Goal: Task Accomplishment & Management: Manage account settings

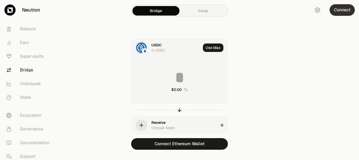
click at [338, 7] on button "Connect" at bounding box center [342, 10] width 25 height 12
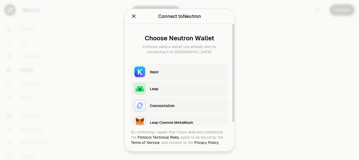
click at [151, 72] on div "Keplr" at bounding box center [187, 71] width 75 height 5
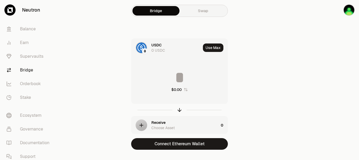
click at [167, 123] on div "Receive Choose Asset" at bounding box center [184, 125] width 67 height 11
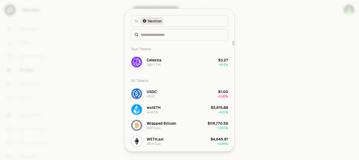
click at [69, 34] on div at bounding box center [179, 80] width 359 height 160
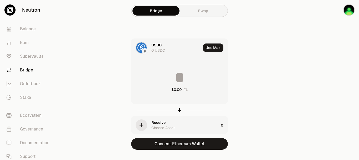
click at [208, 12] on link "Swap" at bounding box center [203, 10] width 47 height 9
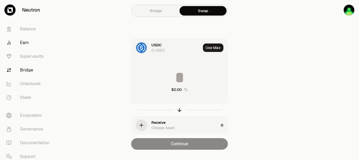
click at [25, 41] on link "Earn" at bounding box center [29, 43] width 55 height 14
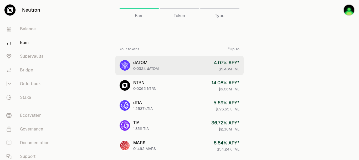
click at [176, 70] on link "dATOM 0.0324 dATOM 4.07 % APY* $9.48M TVL" at bounding box center [179, 65] width 128 height 19
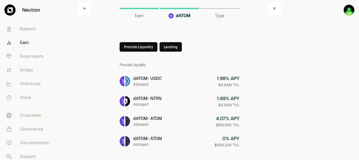
click at [171, 50] on button "Lending" at bounding box center [171, 46] width 22 height 9
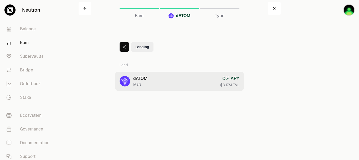
click at [172, 81] on link "dATOM Mars 0 % APY $3.17M TVL" at bounding box center [179, 81] width 128 height 19
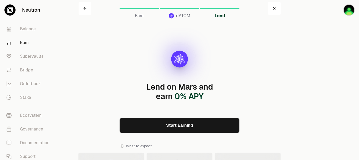
click at [23, 43] on link "Earn" at bounding box center [29, 43] width 55 height 14
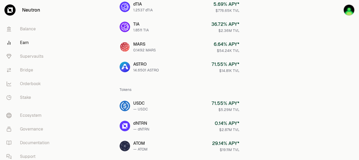
scroll to position [131, 0]
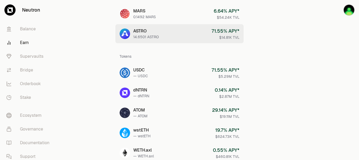
click at [148, 35] on div "14.6501 ASTRO" at bounding box center [145, 36] width 25 height 5
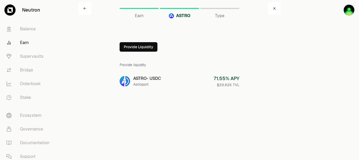
click at [141, 48] on button "Provide Liquidity" at bounding box center [139, 46] width 38 height 9
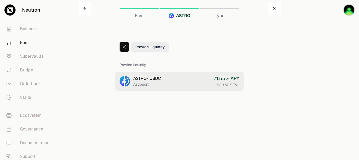
click at [168, 79] on link "ASTRO - USDC Astroport 71.55 % APY $29.62K TVL" at bounding box center [179, 81] width 128 height 19
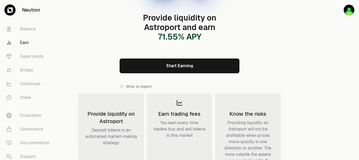
scroll to position [79, 0]
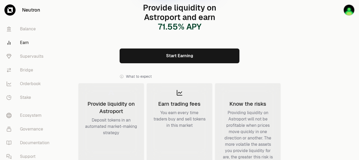
click at [178, 58] on link "Start Earning" at bounding box center [180, 55] width 120 height 15
click at [22, 54] on link "Supervaults" at bounding box center [29, 56] width 55 height 14
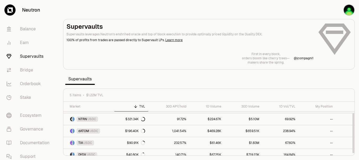
scroll to position [15, 0]
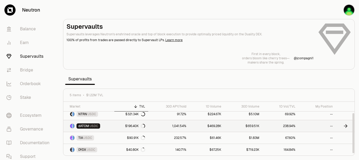
click at [347, 126] on icon at bounding box center [347, 125] width 2 height 3
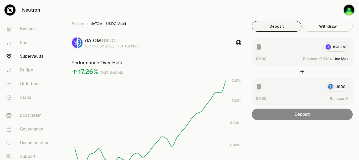
click at [344, 58] on button "Use Max" at bounding box center [341, 58] width 15 height 5
type input "********"
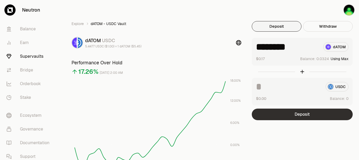
click at [315, 114] on button "Deposit" at bounding box center [302, 114] width 101 height 12
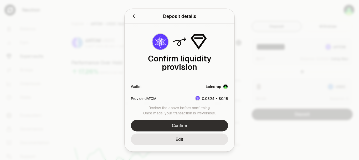
click at [210, 123] on button "Confirm" at bounding box center [179, 125] width 97 height 12
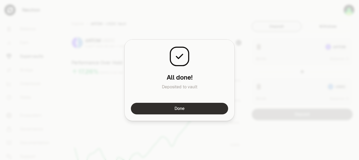
click at [197, 109] on button "Done" at bounding box center [179, 109] width 97 height 12
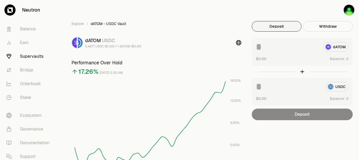
click at [27, 55] on link "Supervaults" at bounding box center [29, 56] width 55 height 14
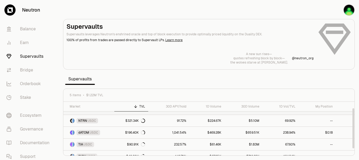
scroll to position [15, 0]
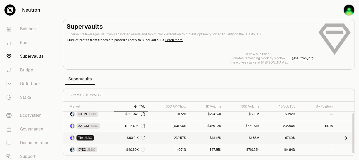
click at [346, 138] on icon at bounding box center [345, 137] width 5 height 5
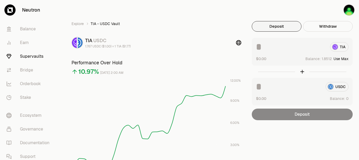
click at [269, 45] on input at bounding box center [291, 46] width 70 height 9
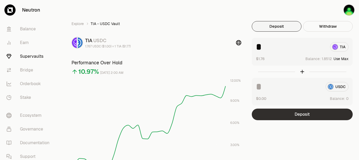
type input "*"
click at [305, 116] on button "Deposit" at bounding box center [302, 114] width 101 height 12
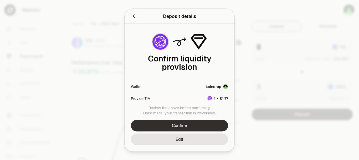
click at [196, 125] on button "Confirm" at bounding box center [179, 125] width 97 height 12
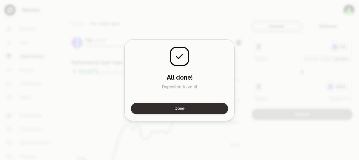
click at [203, 108] on button "Done" at bounding box center [179, 109] width 97 height 12
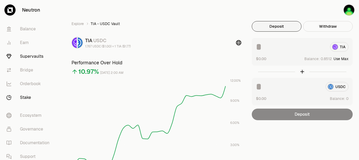
click at [29, 97] on link "Stake" at bounding box center [29, 97] width 55 height 14
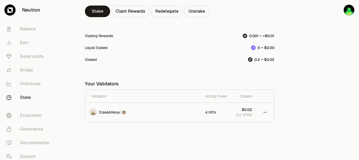
scroll to position [71, 0]
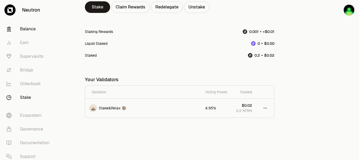
click at [28, 30] on link "Balance" at bounding box center [29, 29] width 55 height 14
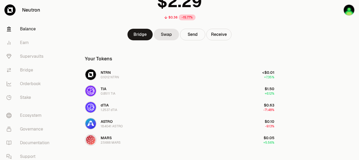
scroll to position [53, 0]
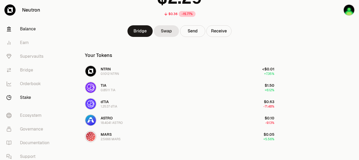
click at [28, 94] on link "Stake" at bounding box center [29, 97] width 55 height 14
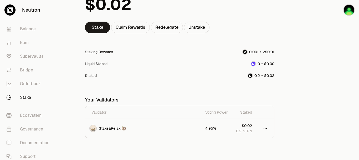
scroll to position [53, 0]
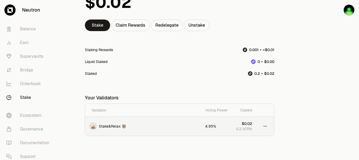
click at [178, 125] on div "Stake&Relax 🦥" at bounding box center [143, 125] width 108 height 7
click at [28, 44] on link "Earn" at bounding box center [29, 43] width 55 height 14
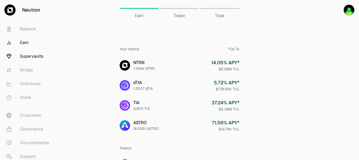
click at [28, 59] on link "Supervaults" at bounding box center [29, 56] width 55 height 14
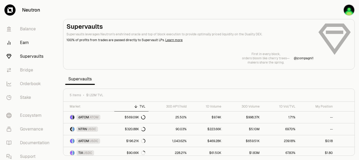
click at [22, 44] on link "Earn" at bounding box center [29, 43] width 55 height 14
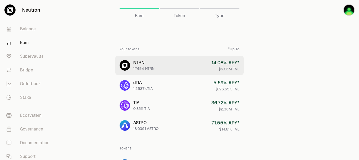
click at [158, 67] on link "NTRN 1.7494 NTRN 14.08 % APY* $6.06M TVL" at bounding box center [179, 65] width 128 height 19
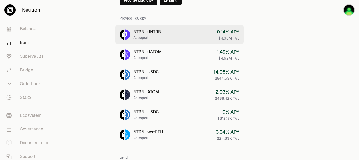
scroll to position [53, 0]
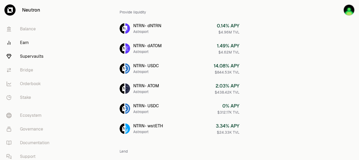
click at [33, 56] on link "Supervaults" at bounding box center [29, 56] width 55 height 14
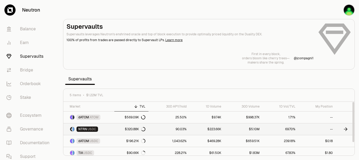
click at [346, 127] on icon at bounding box center [347, 128] width 2 height 3
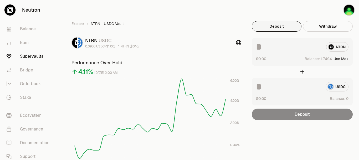
click at [276, 47] on input at bounding box center [289, 46] width 66 height 9
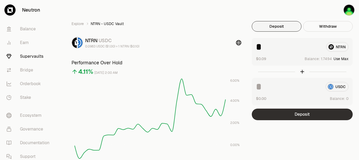
type input "*"
click at [299, 116] on button "Deposit" at bounding box center [302, 114] width 101 height 12
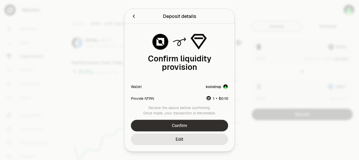
click at [180, 127] on button "Confirm" at bounding box center [179, 125] width 97 height 12
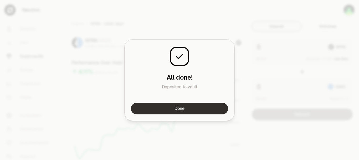
click at [190, 112] on button "Done" at bounding box center [179, 109] width 97 height 12
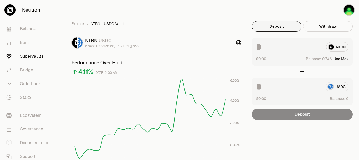
click at [30, 55] on link "Supervaults" at bounding box center [29, 56] width 55 height 14
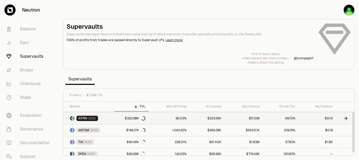
scroll to position [15, 0]
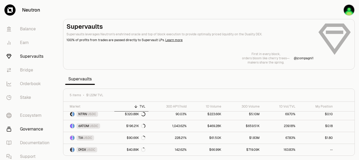
click at [33, 129] on link "Governance" at bounding box center [29, 129] width 55 height 14
click at [339, 115] on link at bounding box center [345, 114] width 19 height 12
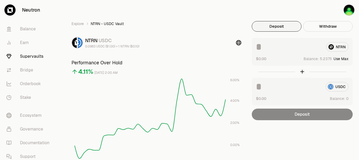
click at [262, 44] on input at bounding box center [289, 46] width 66 height 9
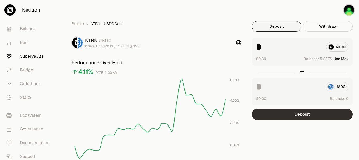
type input "*"
click at [283, 113] on button "Deposit" at bounding box center [302, 114] width 101 height 12
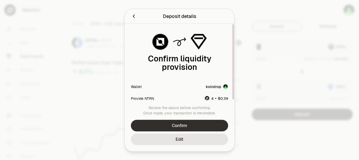
click at [199, 121] on button "Confirm" at bounding box center [179, 125] width 97 height 12
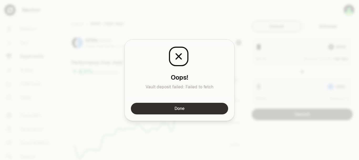
click at [195, 109] on button "Done" at bounding box center [179, 109] width 97 height 12
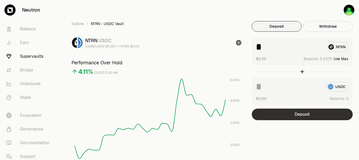
click at [278, 113] on button "Deposit" at bounding box center [302, 114] width 101 height 12
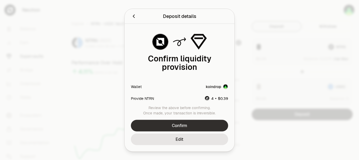
click at [203, 123] on button "Confirm" at bounding box center [179, 125] width 97 height 12
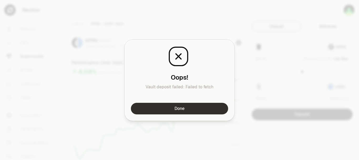
click at [181, 107] on button "Done" at bounding box center [179, 109] width 97 height 12
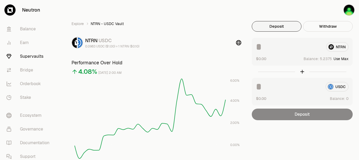
click at [269, 47] on input at bounding box center [289, 46] width 66 height 9
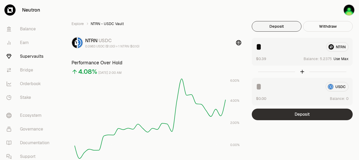
click at [309, 115] on button "Deposit" at bounding box center [302, 114] width 101 height 12
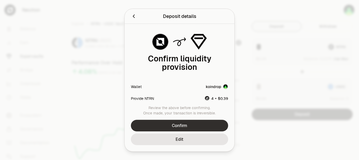
click at [204, 119] on button "Confirm" at bounding box center [179, 125] width 97 height 12
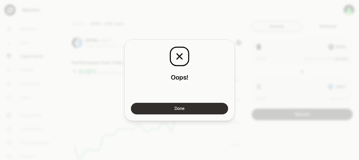
click at [195, 110] on button "Done" at bounding box center [179, 109] width 97 height 12
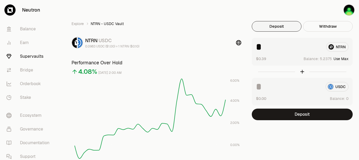
drag, startPoint x: 290, startPoint y: 50, endPoint x: 255, endPoint y: 48, distance: 35.0
click at [255, 48] on div "* NTRN $0.39 Balance: Use Max" at bounding box center [302, 52] width 101 height 28
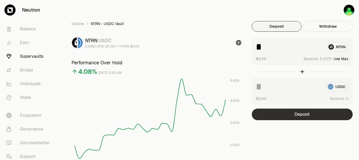
click at [292, 112] on button "Deposit" at bounding box center [302, 114] width 101 height 12
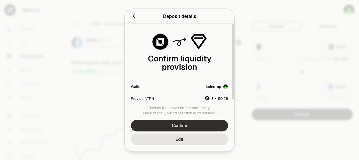
click at [192, 122] on button "Confirm" at bounding box center [179, 125] width 97 height 12
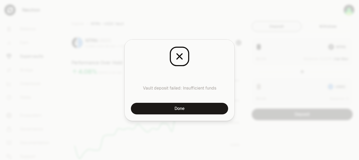
click at [207, 106] on button "Done" at bounding box center [179, 109] width 97 height 12
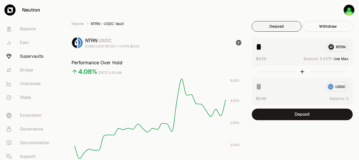
drag, startPoint x: 278, startPoint y: 47, endPoint x: 245, endPoint y: 48, distance: 33.1
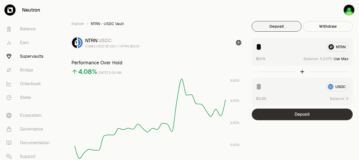
type input "*"
click at [289, 112] on button "Deposit" at bounding box center [302, 114] width 101 height 12
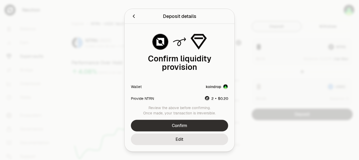
click at [205, 123] on button "Confirm" at bounding box center [179, 125] width 97 height 12
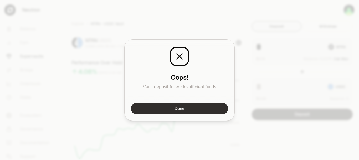
click at [203, 108] on button "Done" at bounding box center [179, 109] width 97 height 12
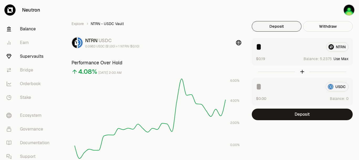
click at [30, 28] on link "Balance" at bounding box center [29, 29] width 55 height 14
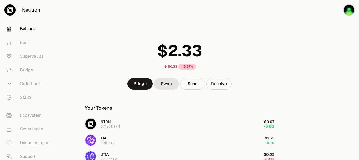
scroll to position [26, 0]
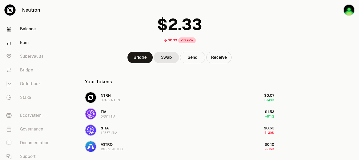
click at [27, 40] on link "Earn" at bounding box center [29, 43] width 55 height 14
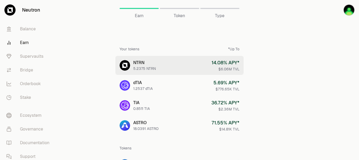
click at [198, 64] on link "NTRN 5.2375 NTRN 14.08 % APY* $6.06M TVL" at bounding box center [179, 65] width 128 height 19
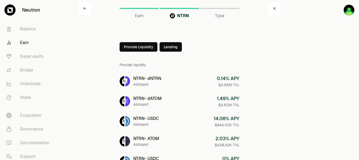
click at [172, 48] on button "Lending" at bounding box center [171, 46] width 22 height 9
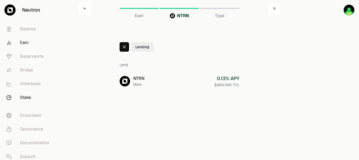
click at [28, 96] on link "Stake" at bounding box center [29, 97] width 55 height 14
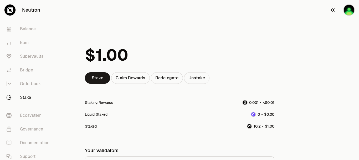
click at [344, 10] on img "button" at bounding box center [349, 10] width 12 height 12
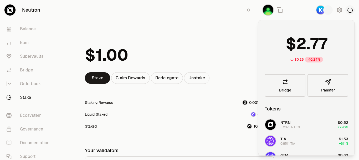
click at [351, 11] on icon "button" at bounding box center [350, 10] width 6 height 6
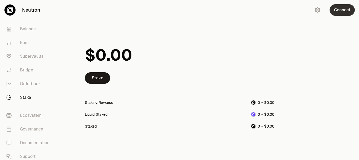
click at [339, 11] on button "Connect" at bounding box center [342, 10] width 25 height 12
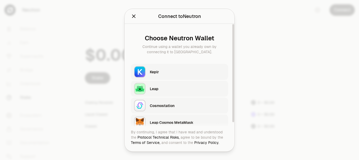
click at [150, 70] on button "Keplr" at bounding box center [179, 72] width 97 height 16
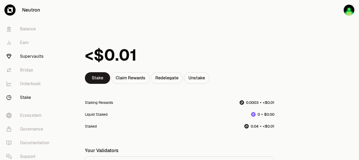
click at [25, 55] on link "Supervaults" at bounding box center [29, 56] width 55 height 14
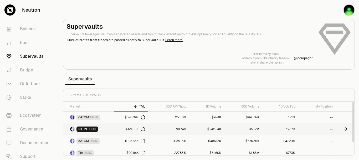
click at [346, 130] on icon at bounding box center [345, 128] width 5 height 5
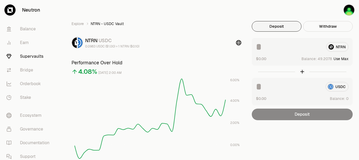
click at [268, 46] on input at bounding box center [289, 46] width 66 height 9
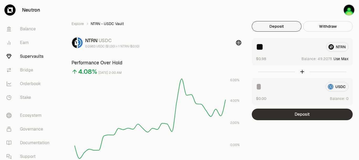
type input "**"
click at [280, 112] on button "Deposit" at bounding box center [302, 114] width 101 height 12
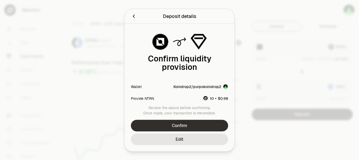
click at [206, 121] on button "Confirm" at bounding box center [179, 125] width 97 height 12
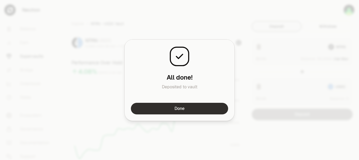
click at [188, 109] on button "Done" at bounding box center [179, 109] width 97 height 12
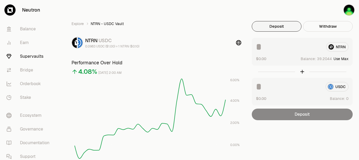
click at [29, 53] on link "Supervaults" at bounding box center [29, 56] width 55 height 14
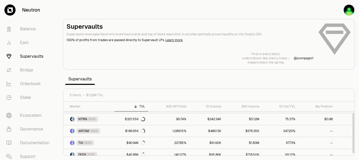
scroll to position [15, 0]
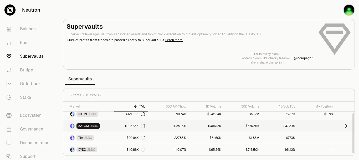
click at [345, 126] on icon at bounding box center [345, 125] width 5 height 5
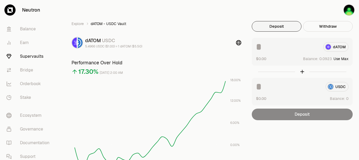
click at [341, 58] on button "Use Max" at bounding box center [341, 58] width 15 height 5
type input "********"
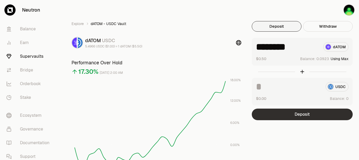
click at [317, 114] on button "Deposit" at bounding box center [302, 114] width 101 height 12
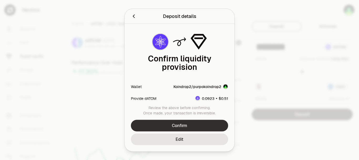
click at [200, 122] on button "Confirm" at bounding box center [179, 125] width 97 height 12
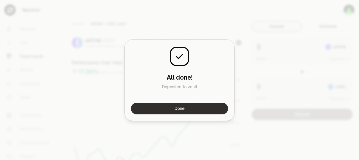
click at [166, 112] on button "Done" at bounding box center [179, 109] width 97 height 12
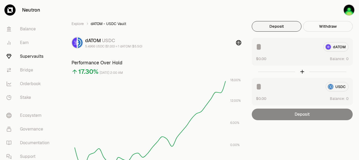
click at [35, 56] on link "Supervaults" at bounding box center [29, 56] width 55 height 14
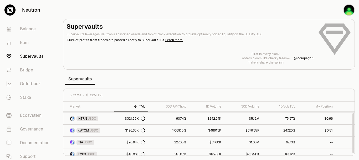
scroll to position [15, 0]
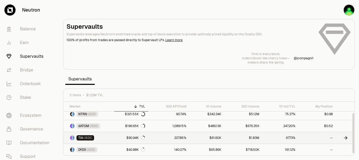
click at [346, 138] on icon at bounding box center [345, 137] width 5 height 5
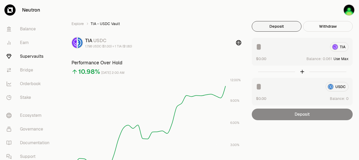
click at [339, 61] on button "Use Max" at bounding box center [341, 58] width 15 height 5
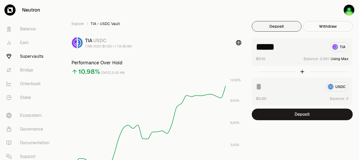
drag, startPoint x: 273, startPoint y: 46, endPoint x: 285, endPoint y: 47, distance: 11.6
click at [285, 47] on input "*****" at bounding box center [291, 46] width 70 height 9
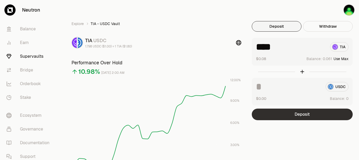
type input "****"
click at [286, 119] on button "Deposit" at bounding box center [302, 114] width 101 height 12
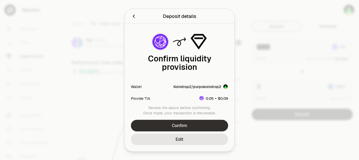
click at [201, 124] on button "Confirm" at bounding box center [179, 125] width 97 height 12
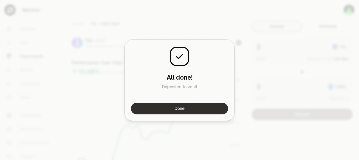
click at [175, 105] on button "Done" at bounding box center [179, 109] width 97 height 12
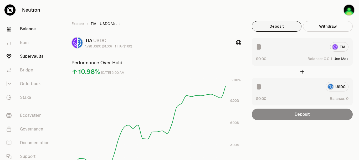
click at [30, 33] on link "Balance" at bounding box center [29, 29] width 55 height 14
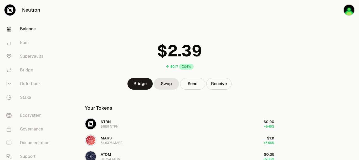
scroll to position [53, 0]
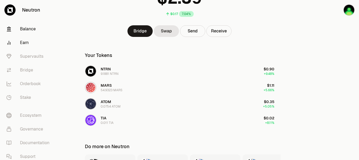
click at [27, 41] on link "Earn" at bounding box center [29, 43] width 55 height 14
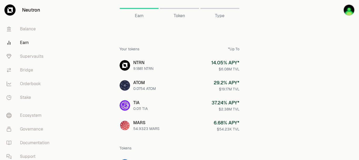
click at [19, 42] on link "Earn" at bounding box center [29, 43] width 55 height 14
click at [32, 56] on link "Supervaults" at bounding box center [29, 56] width 55 height 14
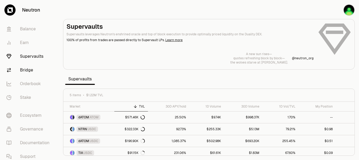
click at [26, 70] on link "Bridge" at bounding box center [29, 70] width 55 height 14
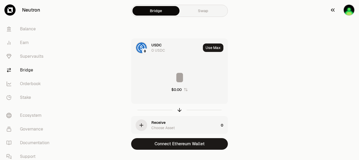
click at [350, 10] on img "button" at bounding box center [349, 10] width 12 height 12
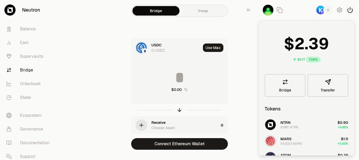
click at [350, 11] on icon "button" at bounding box center [350, 10] width 6 height 6
